Goal: Task Accomplishment & Management: Use online tool/utility

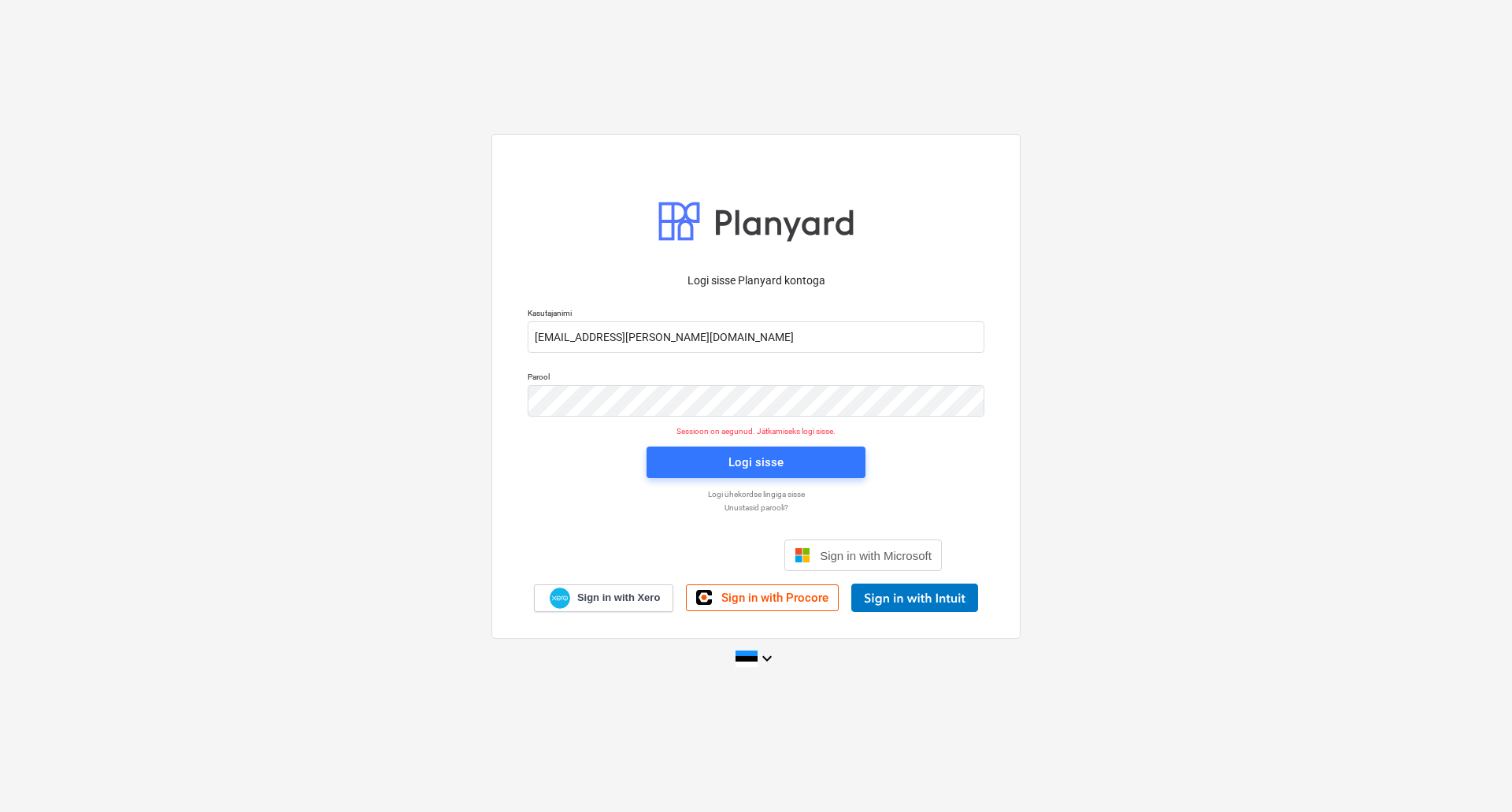
type input "[EMAIL_ADDRESS][PERSON_NAME][DOMAIN_NAME]"
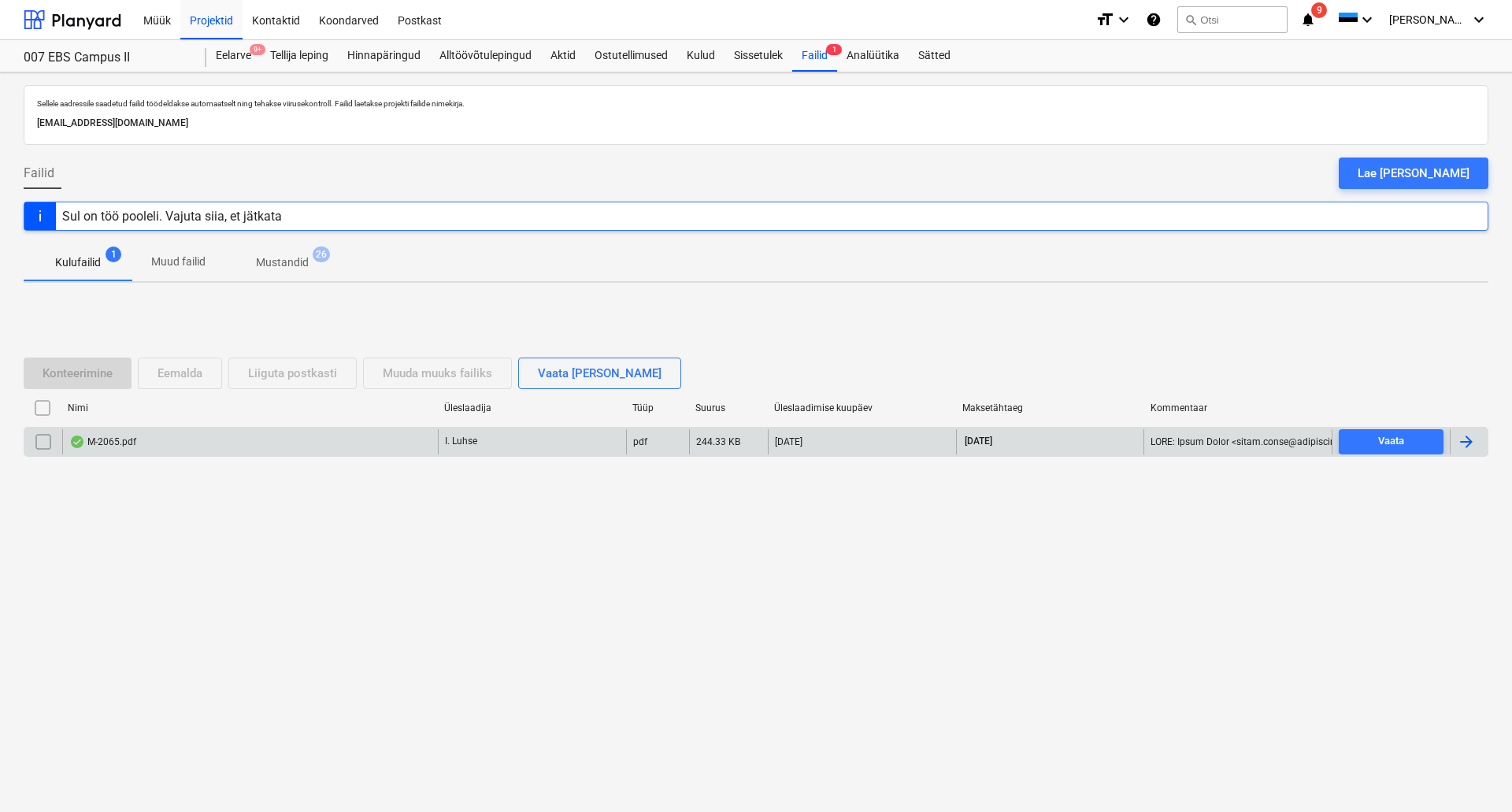
click at [305, 440] on div "M-2065.pdf" at bounding box center [250, 442] width 376 height 25
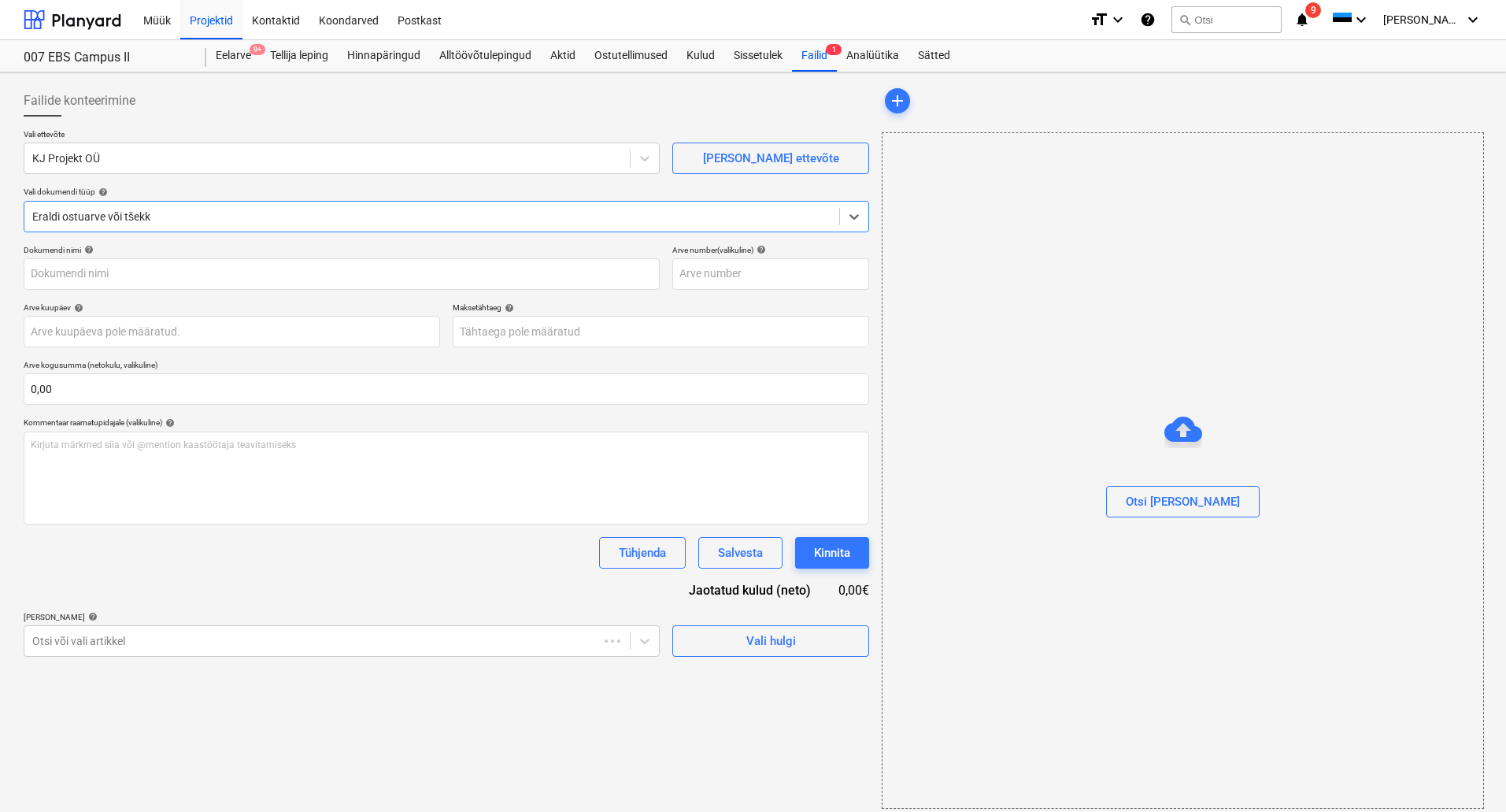
type input "M-2065.pdf"
type input "[DATE]"
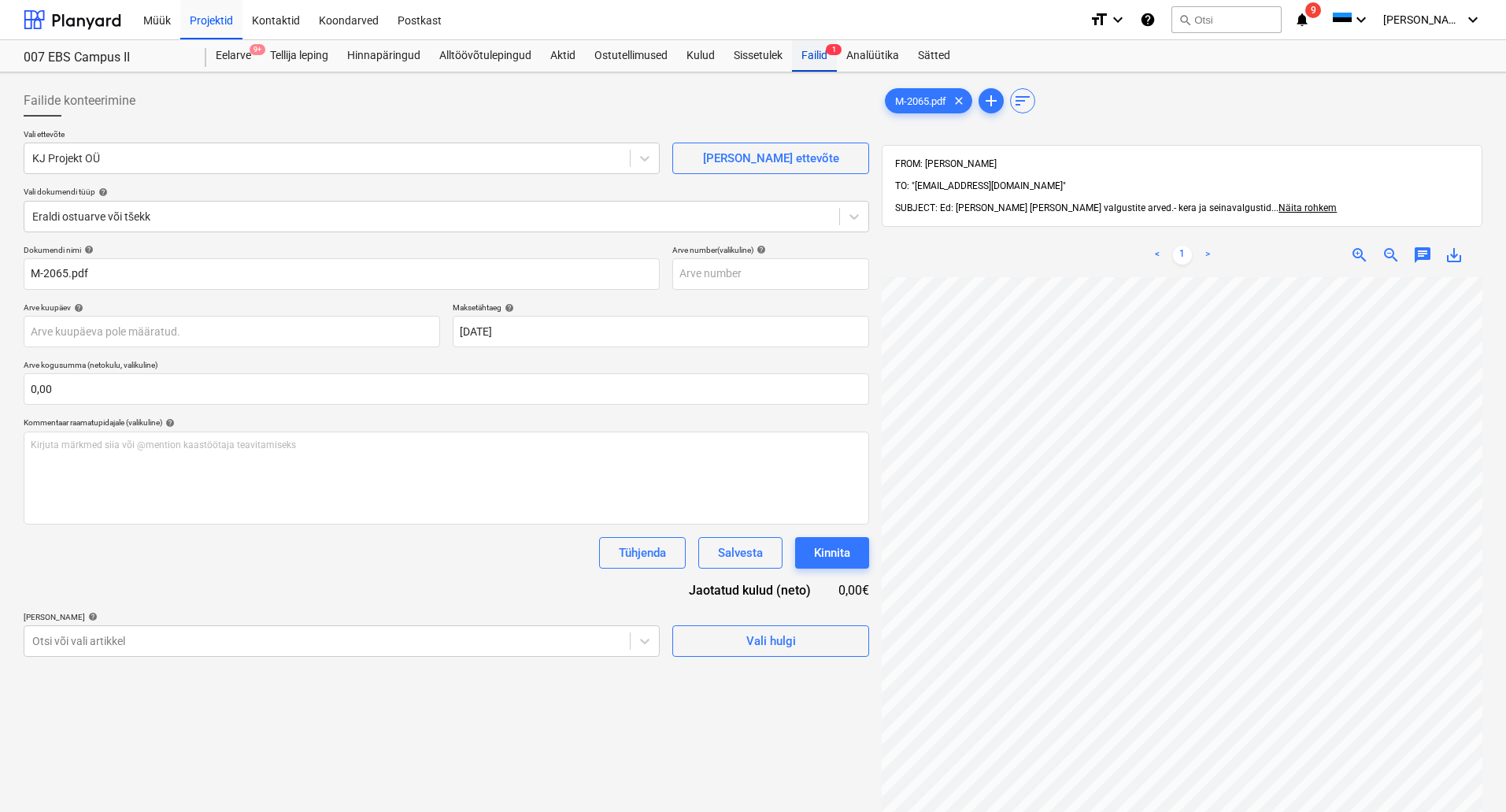
click at [825, 54] on div "Failid 1" at bounding box center [814, 55] width 45 height 31
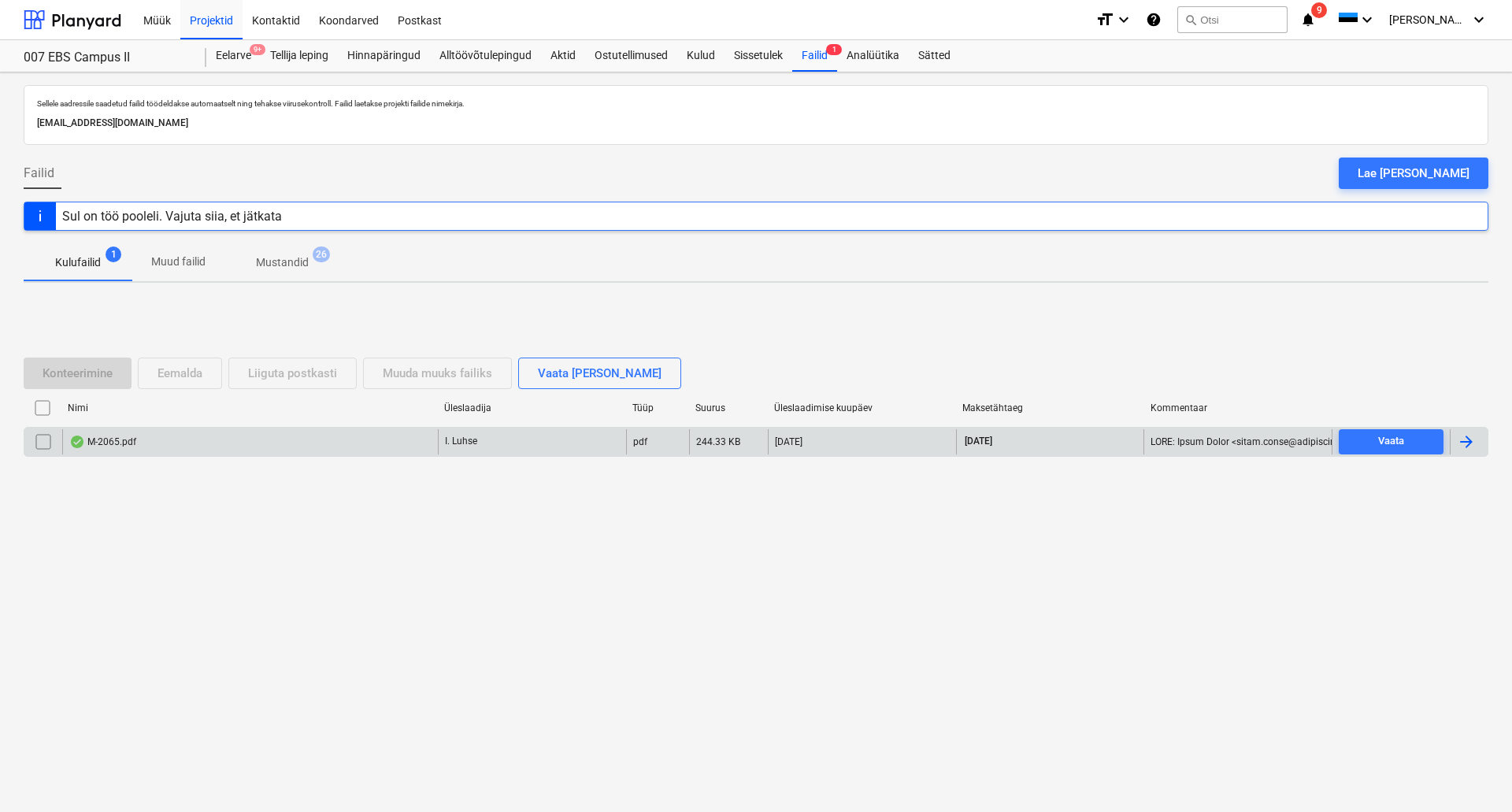
click at [300, 453] on div "M-2065.pdf" at bounding box center [250, 442] width 376 height 25
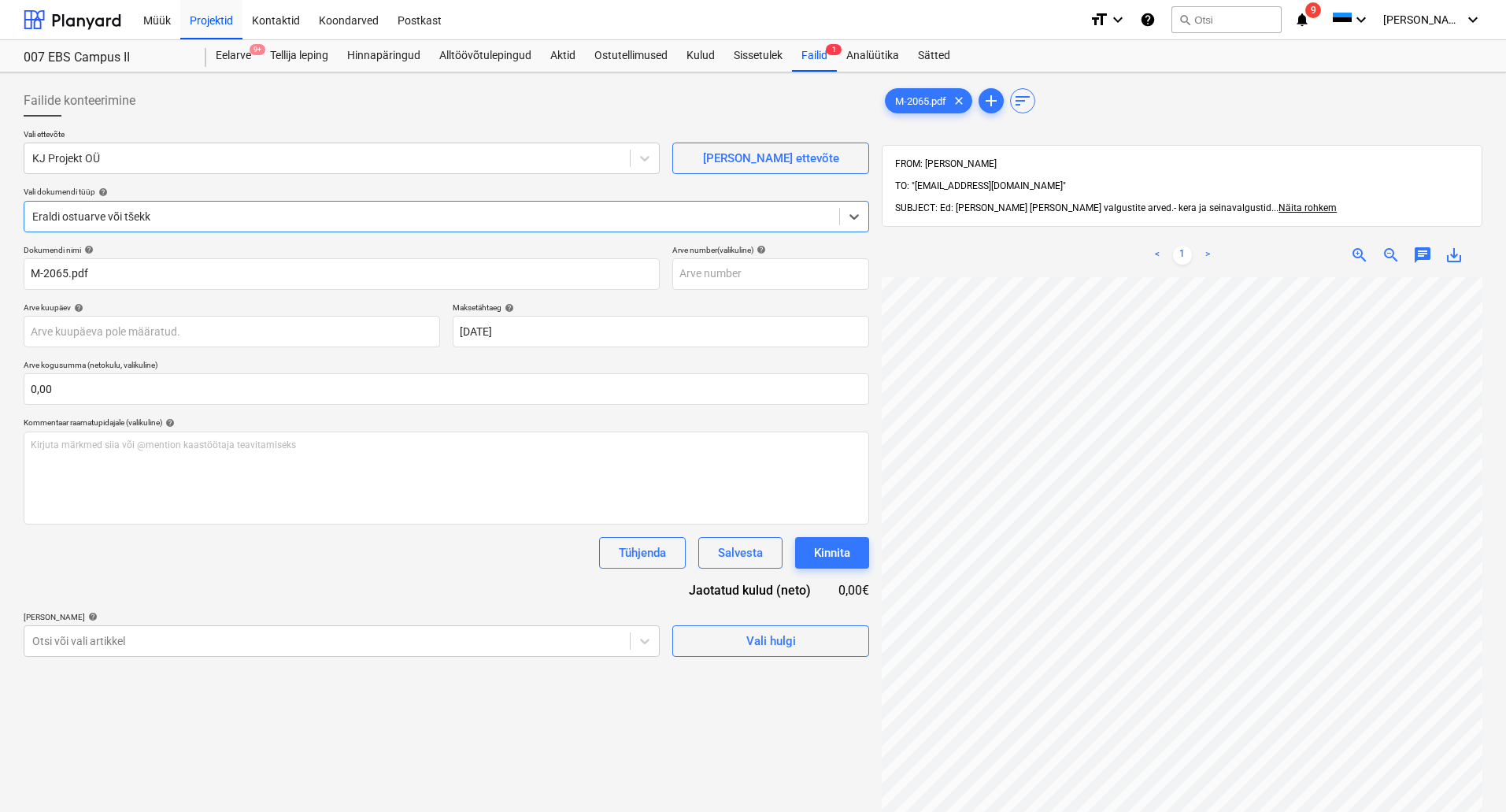
scroll to position [403, 218]
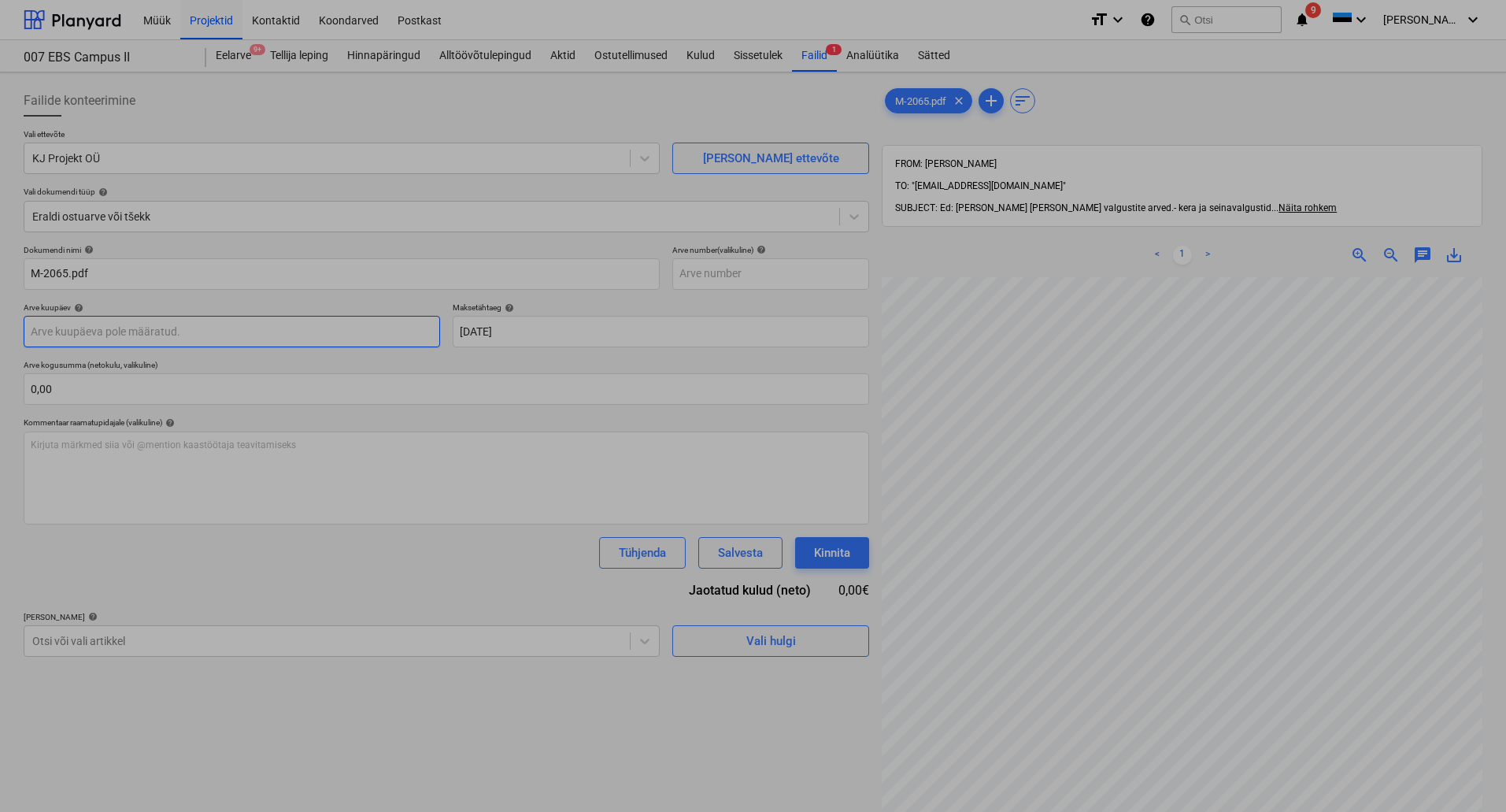
click at [258, 330] on body "Müük Projektid Kontaktid Koondarved Postkast format_size keyboard_arrow_down he…" at bounding box center [753, 406] width 1506 height 812
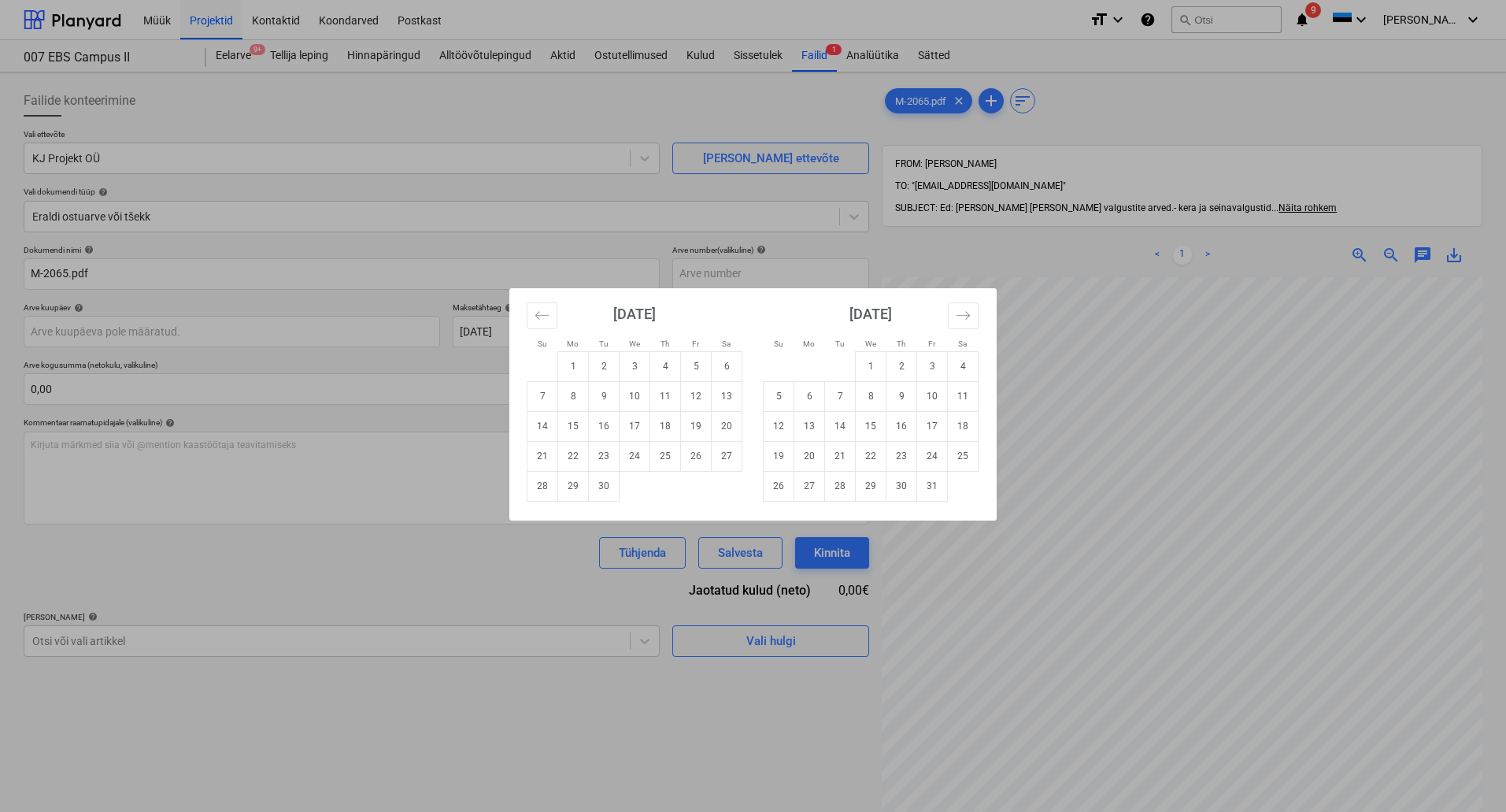
click at [593, 239] on div "Su Mo Tu We Th Fr Sa Su Mo Tu We Th Fr Sa [DATE] 1 2 3 4 5 6 7 8 9 10 11 12 13 …" at bounding box center [753, 406] width 1506 height 812
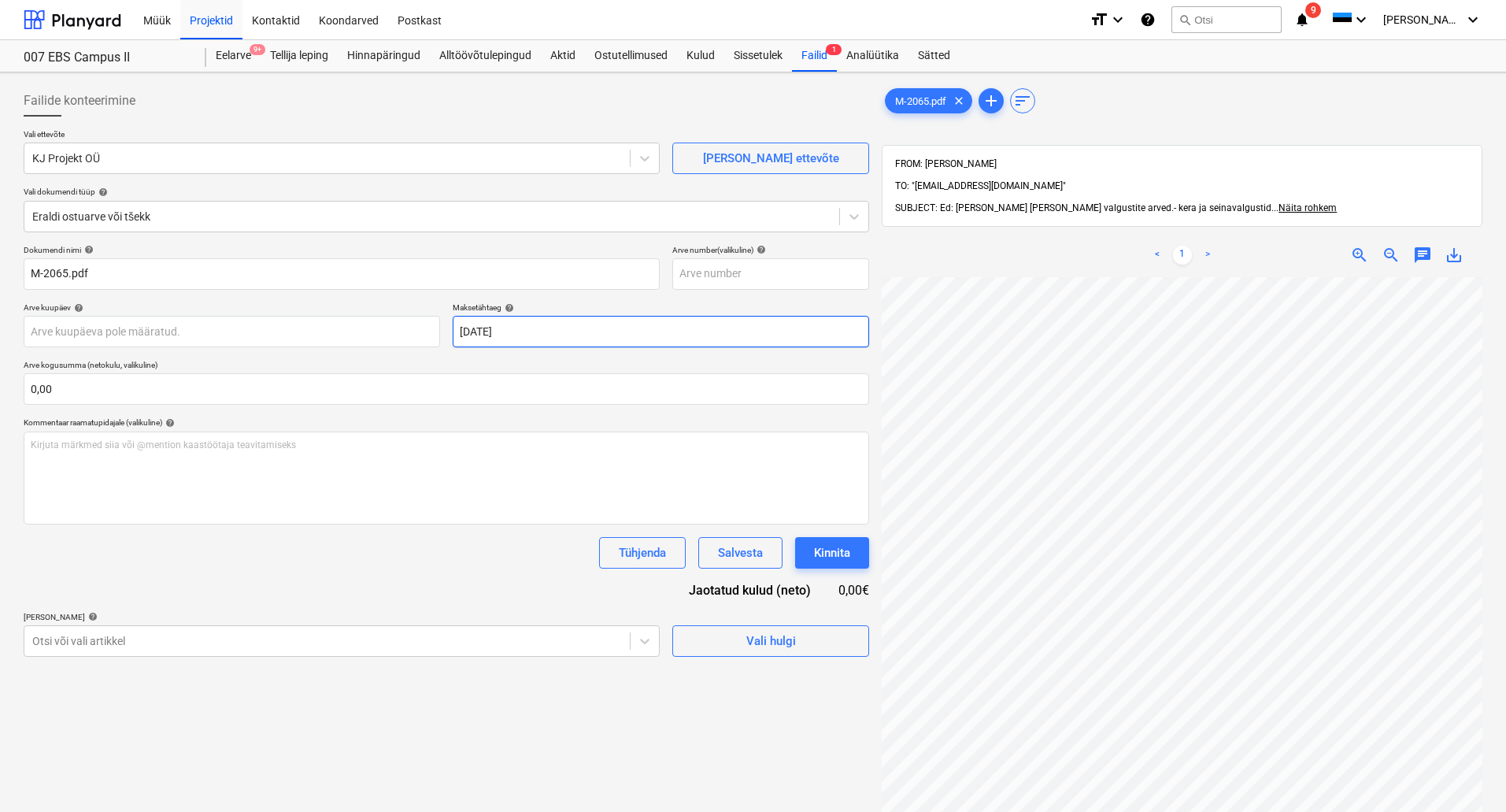
scroll to position [264, 227]
click at [109, 385] on input "text" at bounding box center [446, 389] width 845 height 31
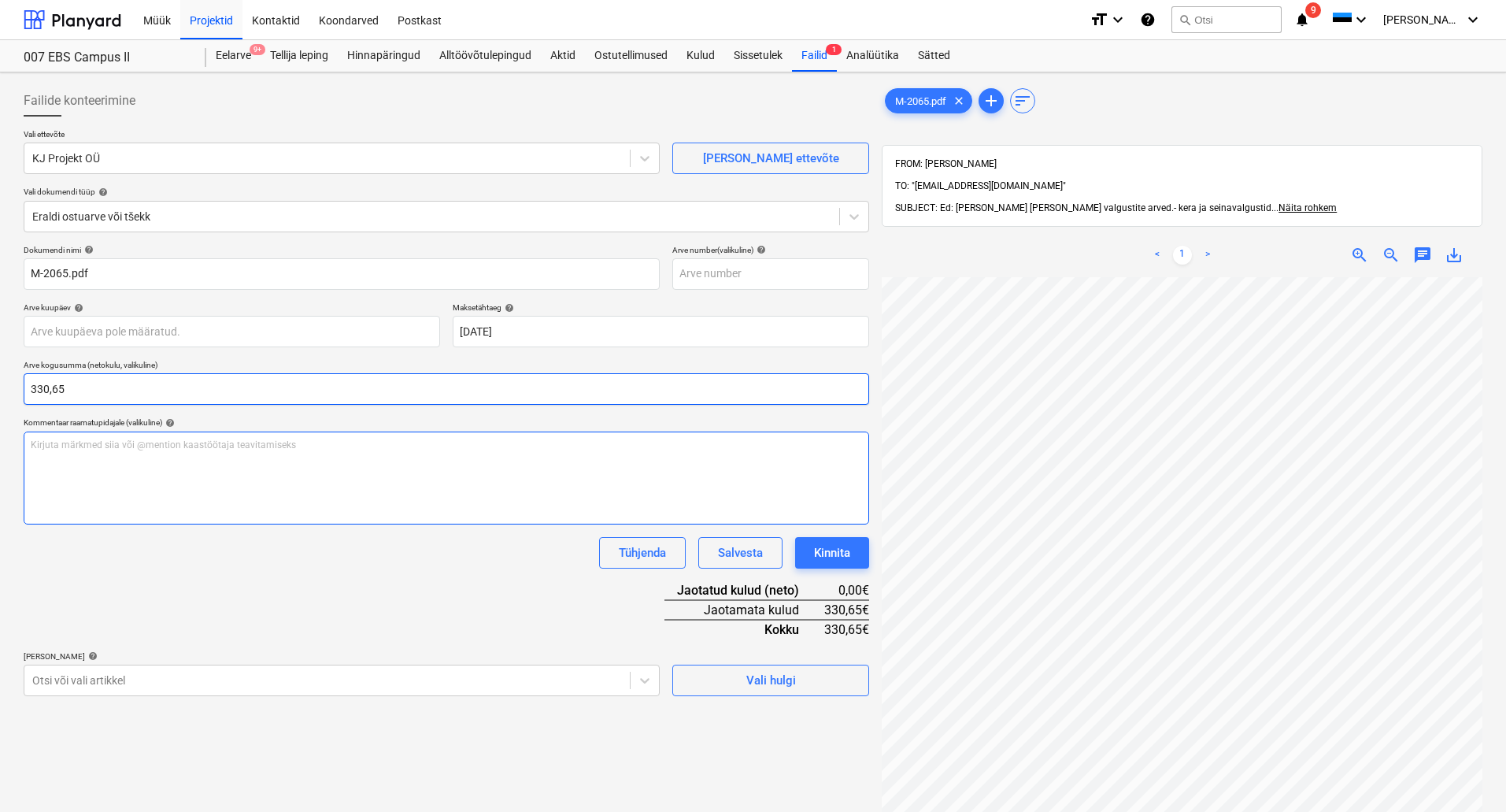
type input "330,65"
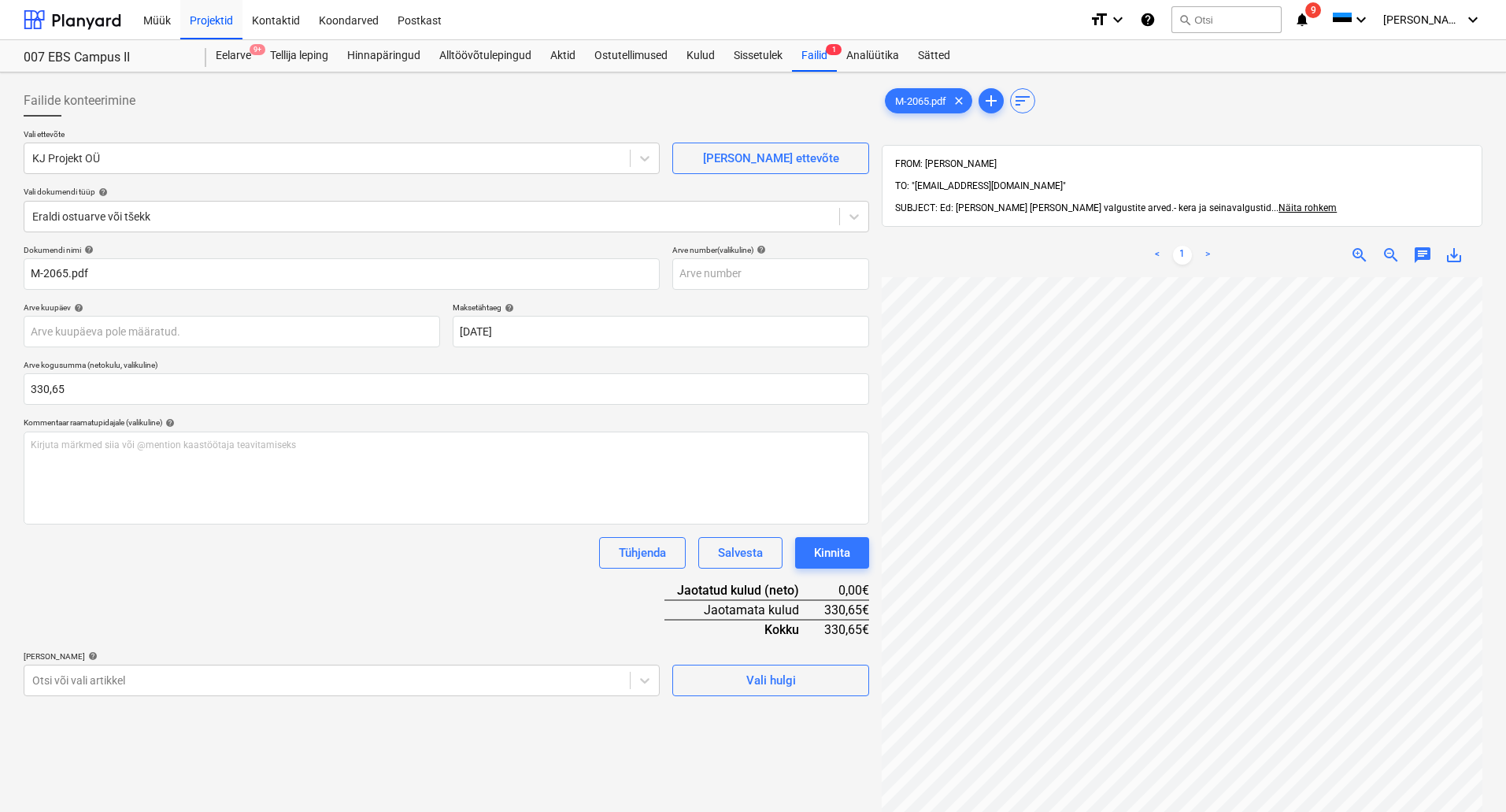
click at [433, 576] on div "Dokumendi nimi help M-2065.pdf Arve number (valikuline) help Arve kuupäev help …" at bounding box center [446, 470] width 845 height 451
click at [645, 677] on body "Müük Projektid Kontaktid Koondarved Postkast format_size keyboard_arrow_down he…" at bounding box center [753, 406] width 1506 height 812
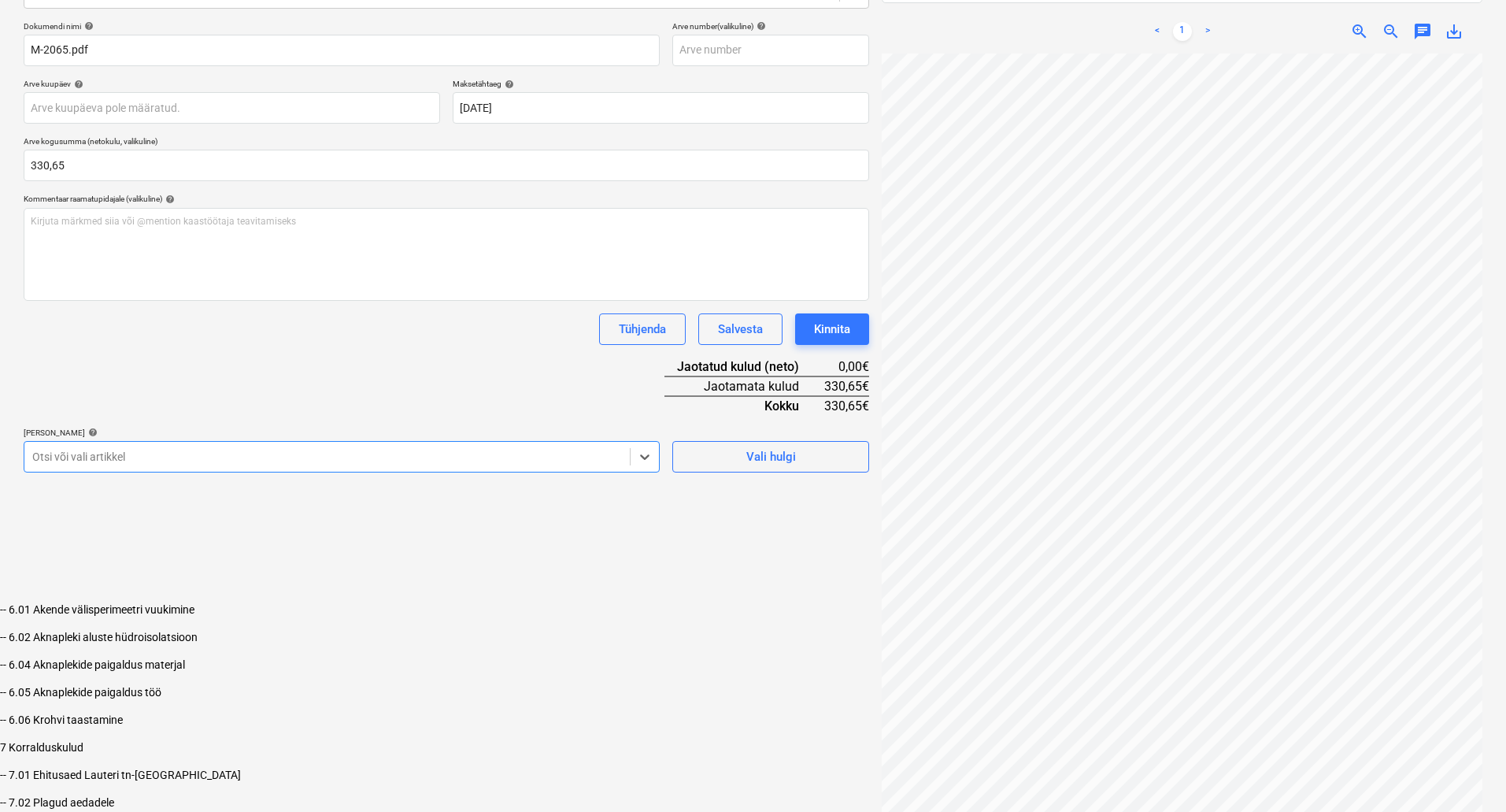
scroll to position [1830, 0]
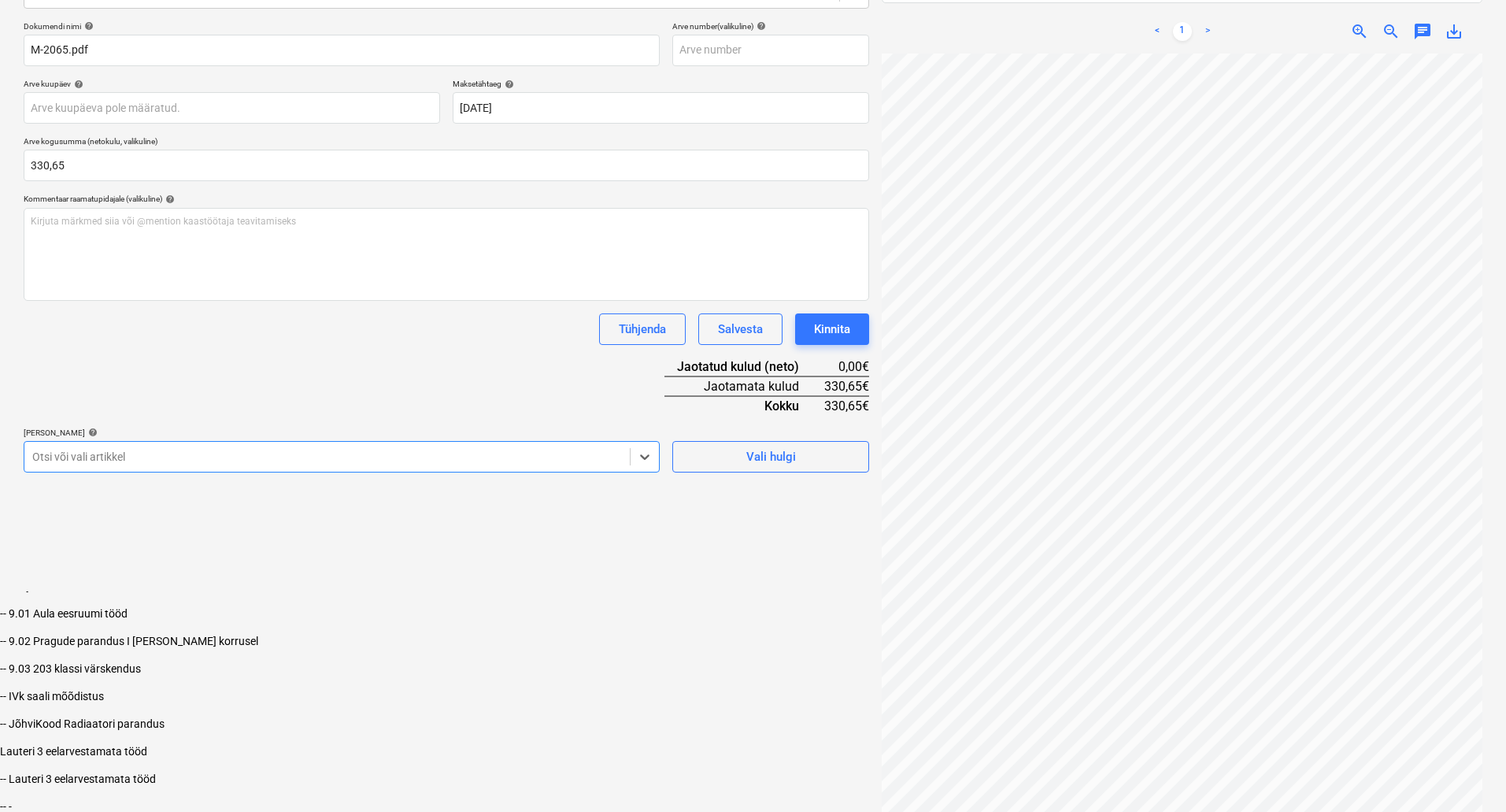
click at [256, 607] on div "-- 9.01 Aula eesruumi tööd" at bounding box center [753, 613] width 1506 height 13
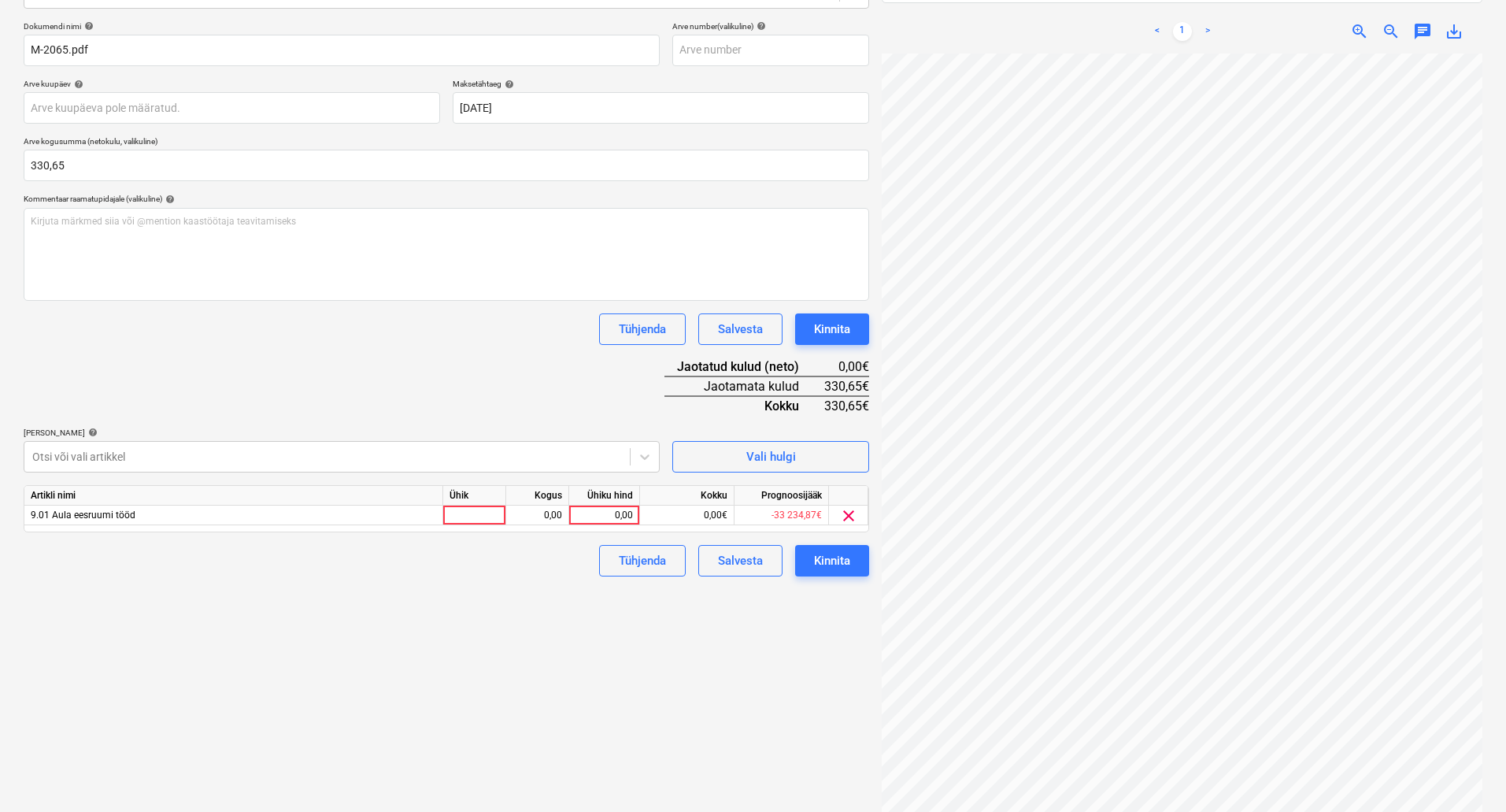
click at [691, 670] on div "Failide konteerimine Vali ettevõte KJ Projekt OÜ [PERSON_NAME] uus ettevõte Val…" at bounding box center [446, 341] width 858 height 972
click at [607, 516] on div "0,00" at bounding box center [603, 515] width 57 height 19
type input "330,65"
click at [588, 616] on div "Failide konteerimine Vali ettevõte KJ Projekt OÜ [PERSON_NAME] uus ettevõte Val…" at bounding box center [446, 341] width 858 height 972
click at [835, 562] on div "Kinnita" at bounding box center [832, 560] width 36 height 20
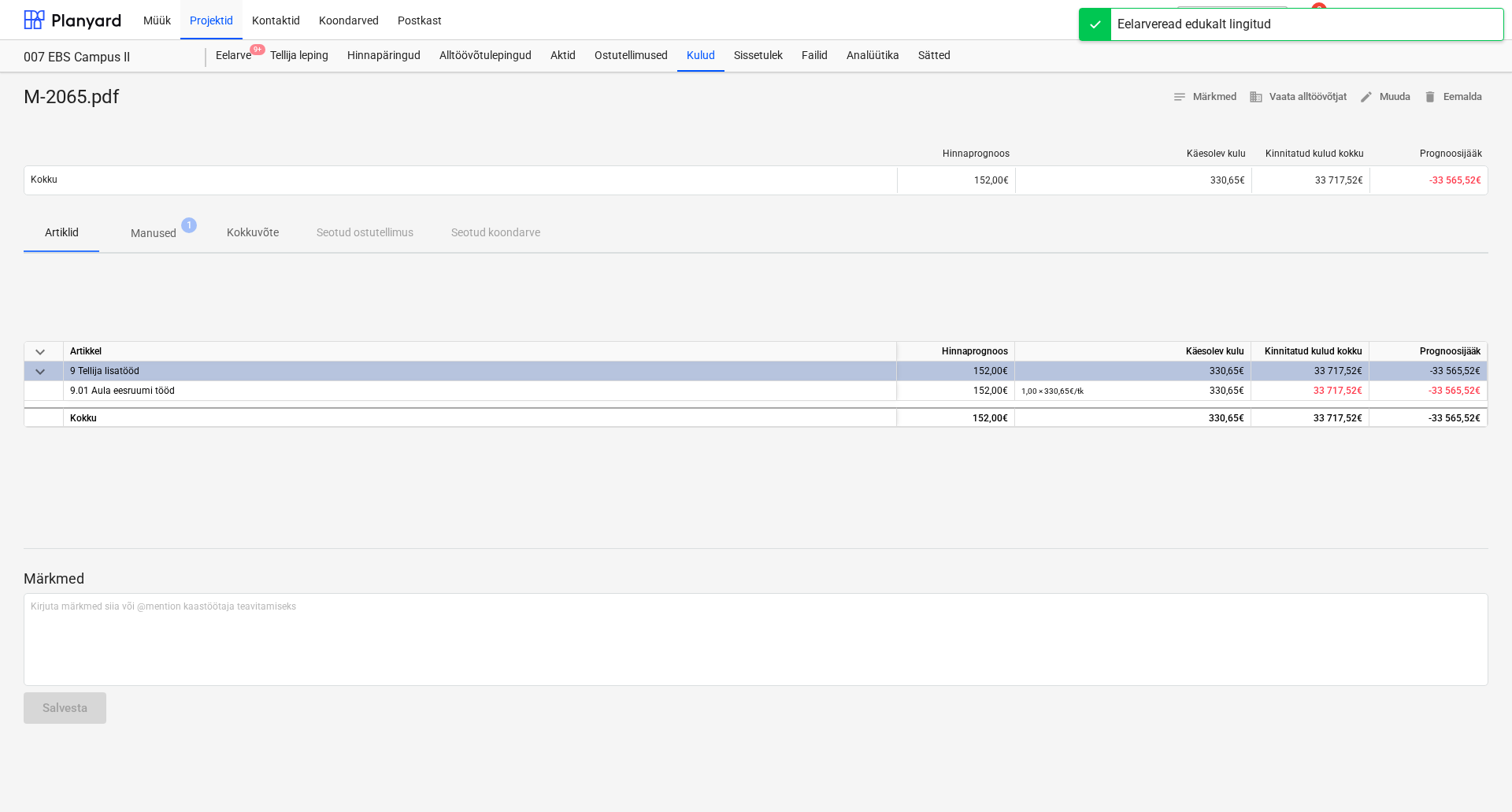
click at [867, 515] on div at bounding box center [756, 521] width 1465 height 13
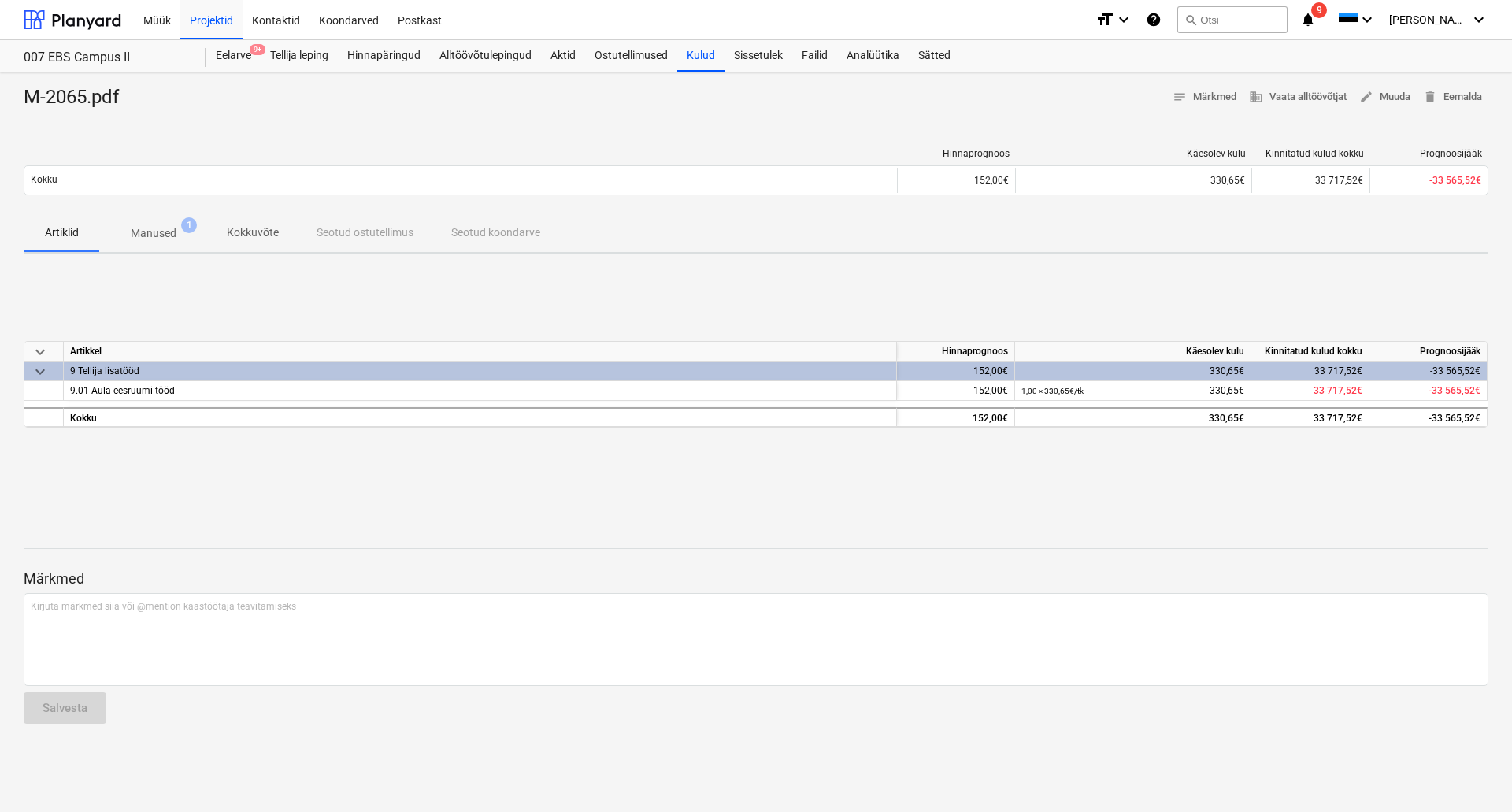
click at [568, 503] on div "M-2065.pdf notes Märkmed business Vaata alltöövõtjat edit Muuda delete Eemalda …" at bounding box center [756, 442] width 1512 height 739
click at [650, 288] on div "keyboard_arrow_down [PERSON_NAME] Käesolev kulu Kinnitatud kulud kokku Prognoos…" at bounding box center [756, 384] width 1465 height 236
click at [155, 235] on p "Manused" at bounding box center [154, 233] width 46 height 17
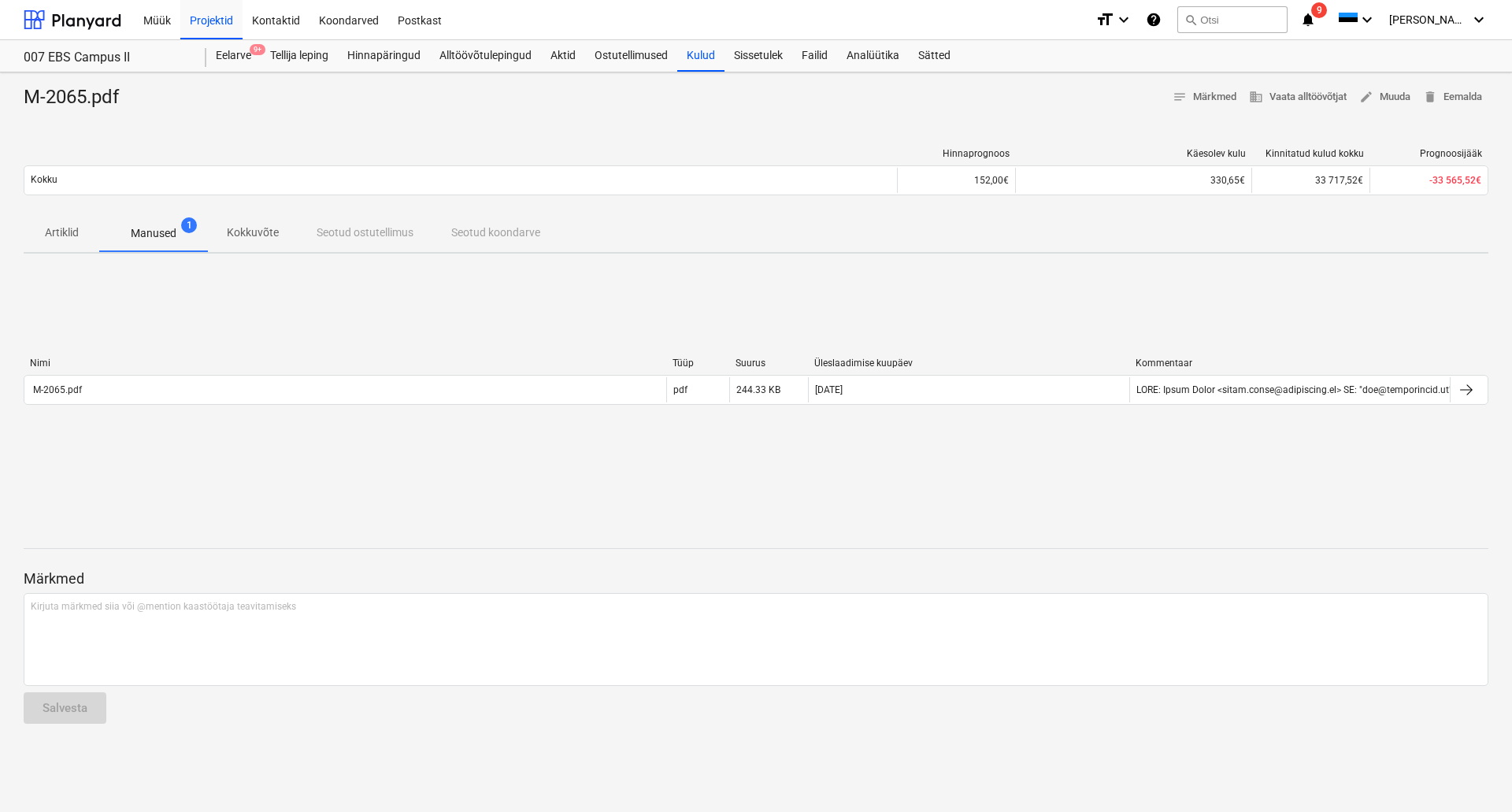
click at [62, 226] on p "Artiklid" at bounding box center [61, 232] width 38 height 17
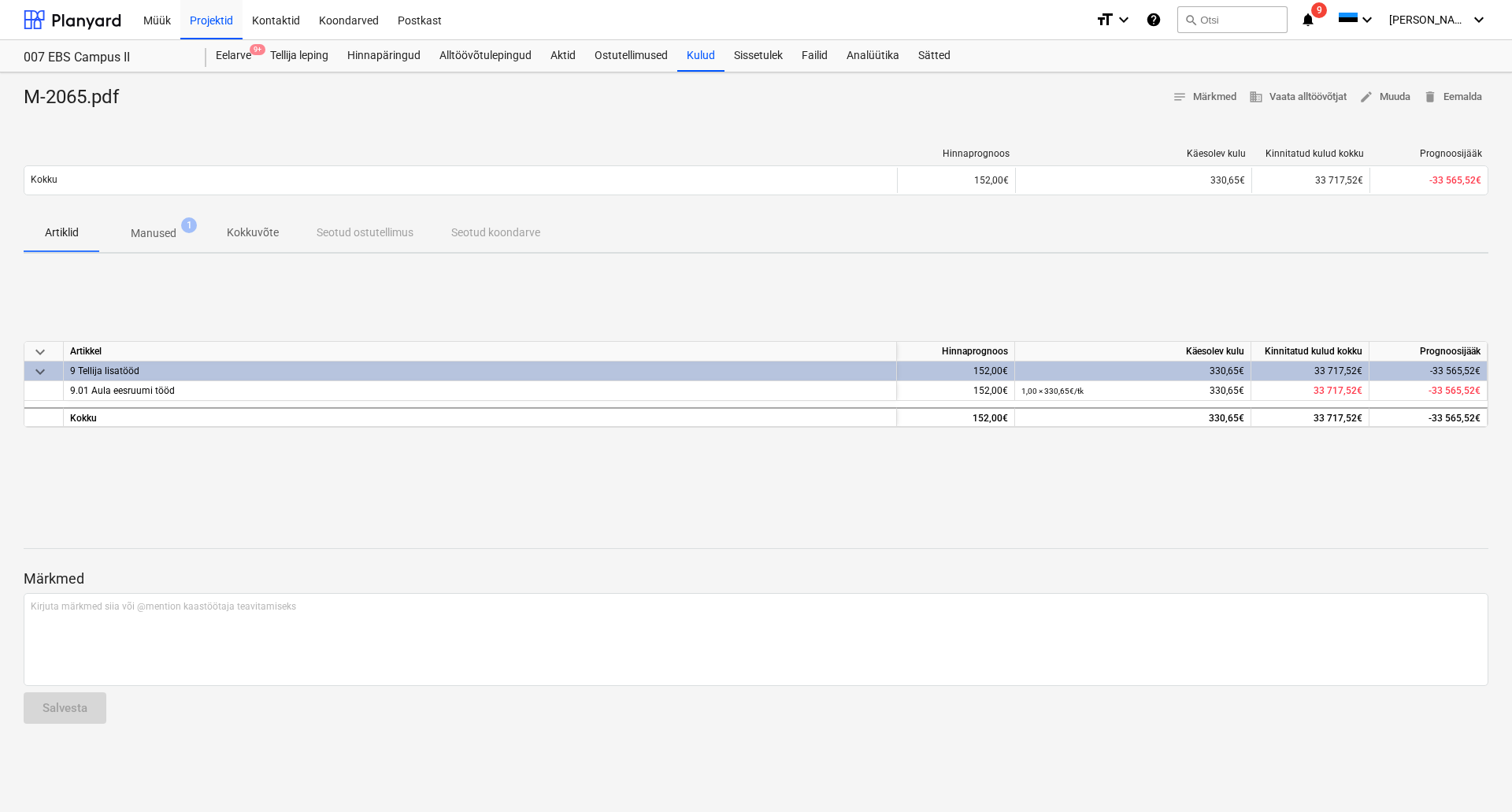
click at [134, 281] on div "keyboard_arrow_down [PERSON_NAME] Käesolev kulu Kinnitatud kulud kokku Prognoos…" at bounding box center [756, 384] width 1465 height 236
click at [145, 228] on p "Manused" at bounding box center [154, 233] width 46 height 17
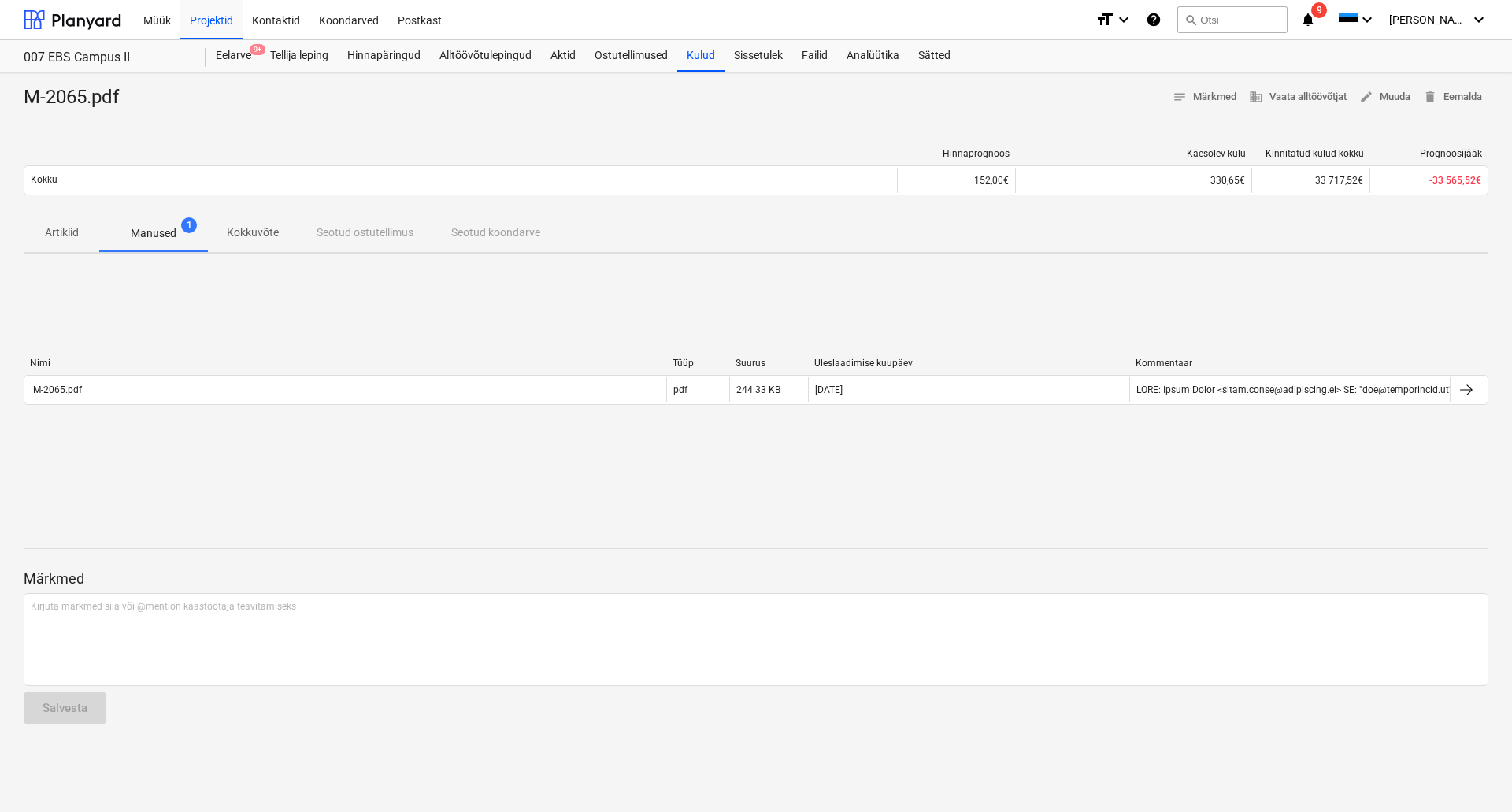
click at [56, 235] on p "Artiklid" at bounding box center [61, 232] width 38 height 17
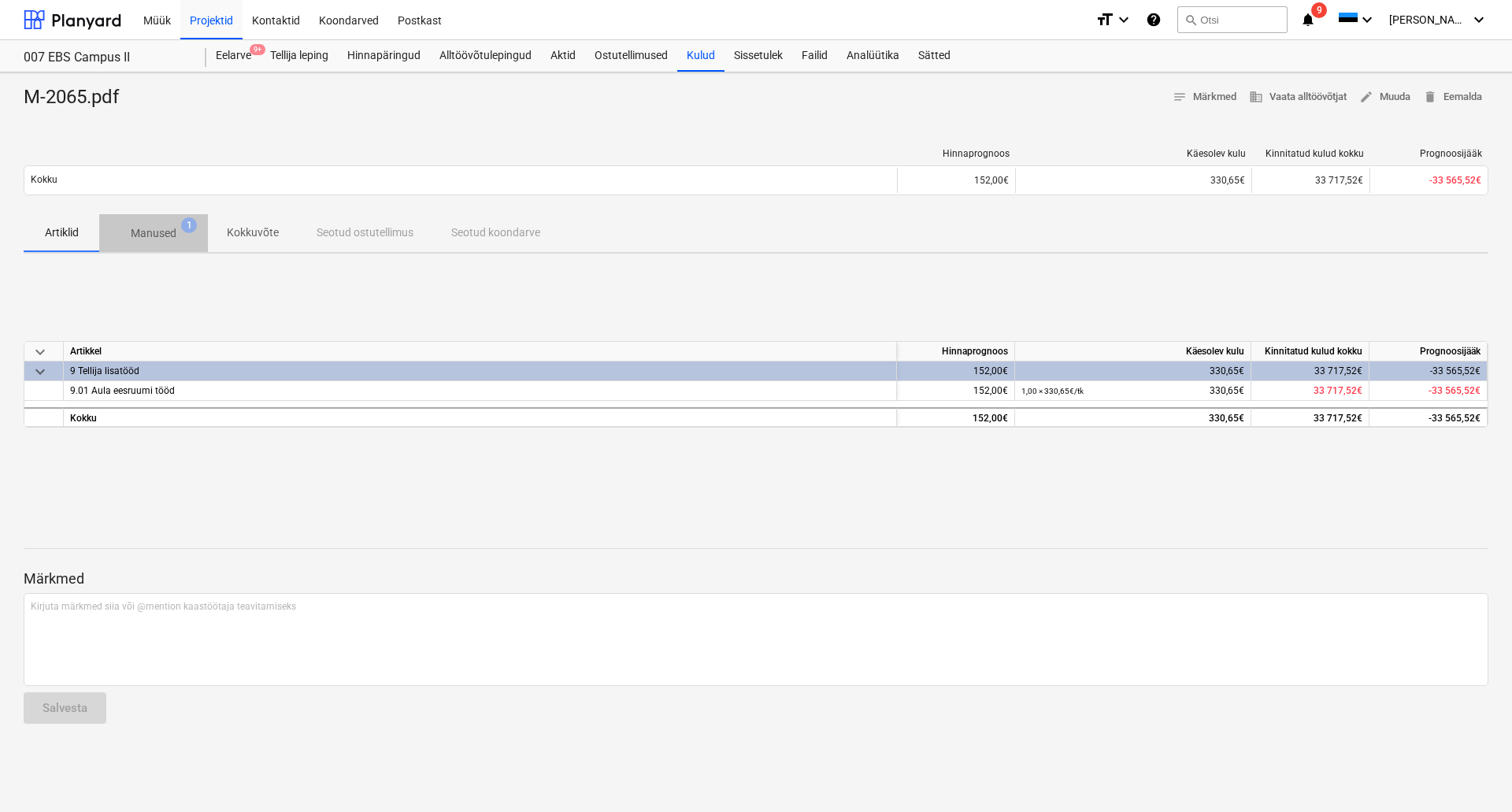
click at [143, 239] on p "Manused" at bounding box center [154, 233] width 46 height 17
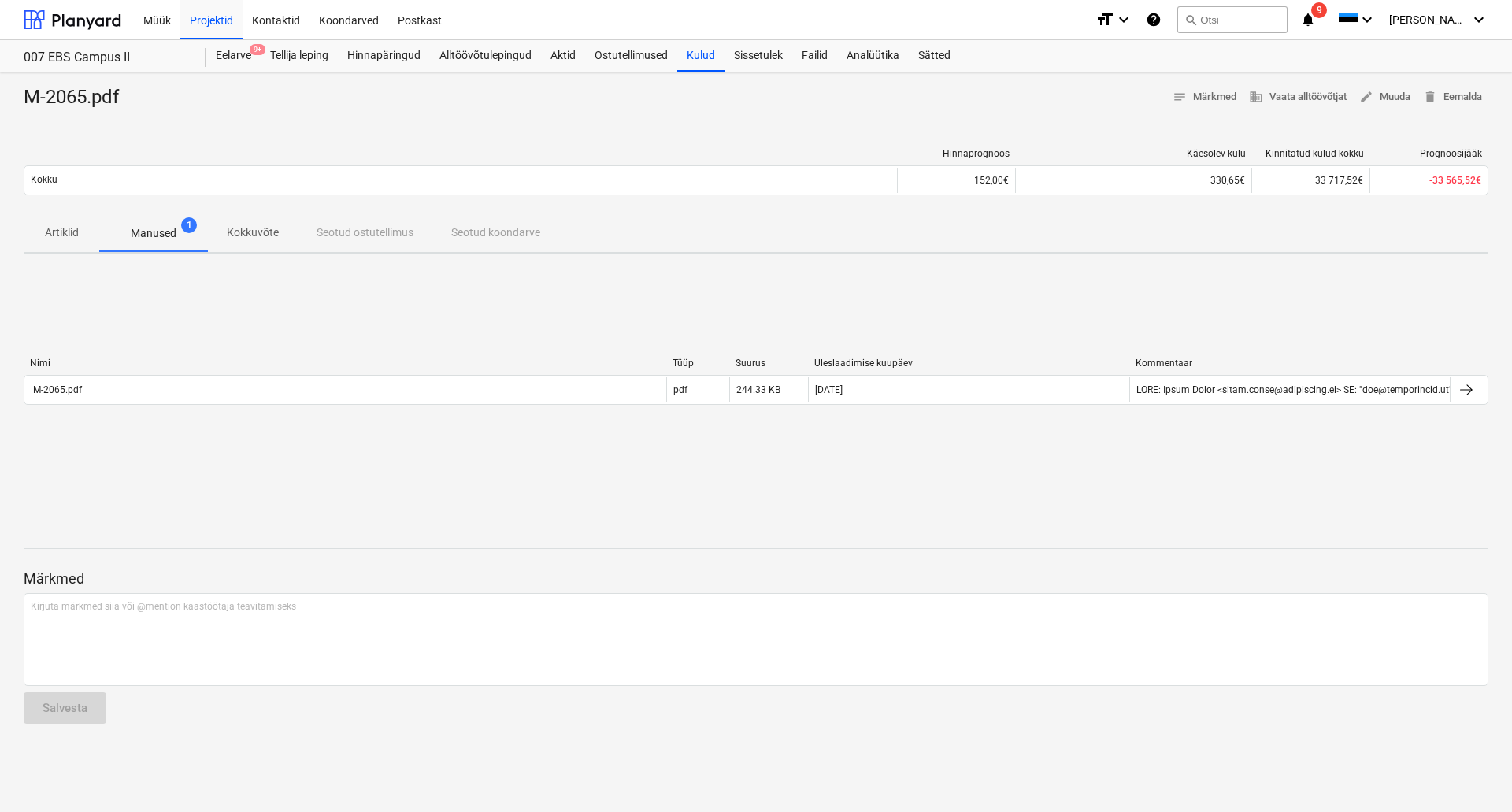
drag, startPoint x: 933, startPoint y: 358, endPoint x: 472, endPoint y: 318, distance: 462.7
click at [482, 321] on div "Nimi Tüüp Suurus Üleslaadimise kuupäev Kommentaar M-2065.pdf pdf 244.33 KB [DAT…" at bounding box center [756, 384] width 1465 height 236
drag, startPoint x: 18, startPoint y: 358, endPoint x: 864, endPoint y: 336, distance: 846.3
click at [828, 350] on div "M-2065.pdf notes Märkmed business Vaata alltöövõtjat edit Muuda delete Eemalda …" at bounding box center [756, 442] width 1512 height 739
click at [814, 56] on div "Failid" at bounding box center [814, 55] width 45 height 31
